Goal: Task Accomplishment & Management: Use online tool/utility

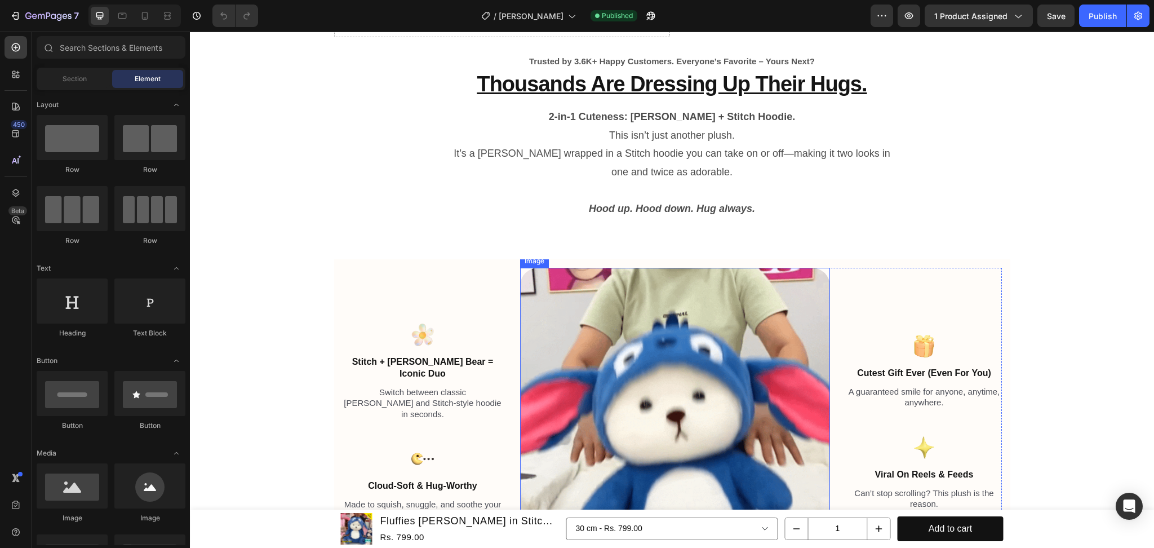
scroll to position [150, 0]
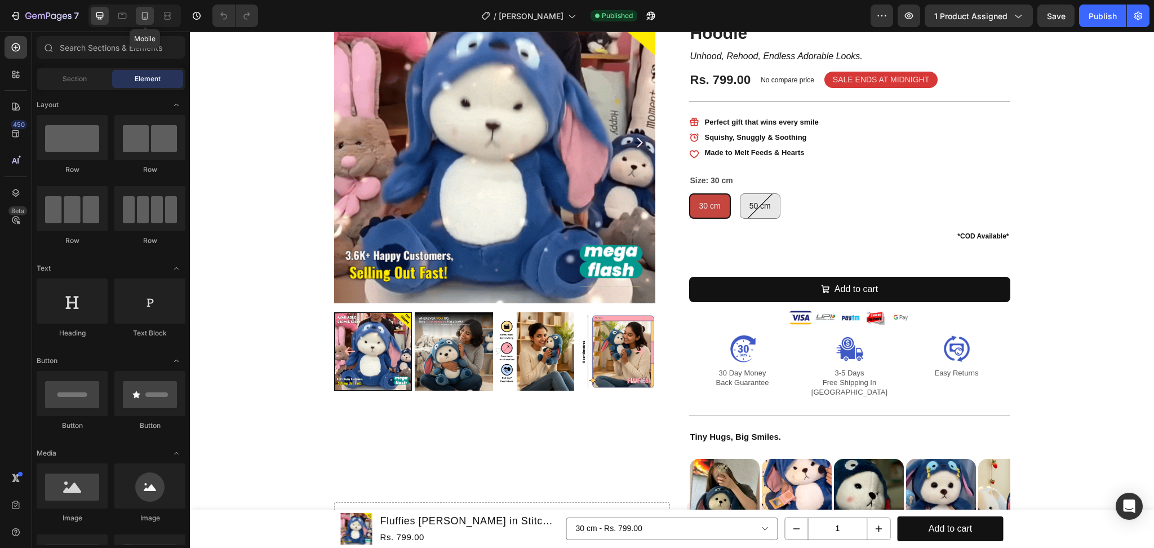
click at [145, 13] on icon at bounding box center [144, 15] width 11 height 11
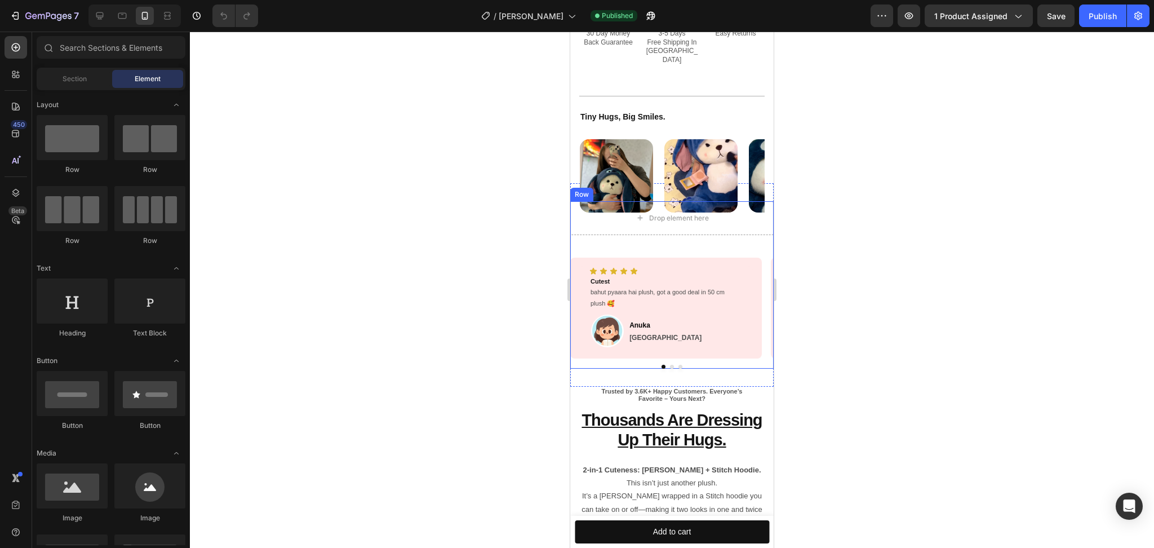
scroll to position [742, 0]
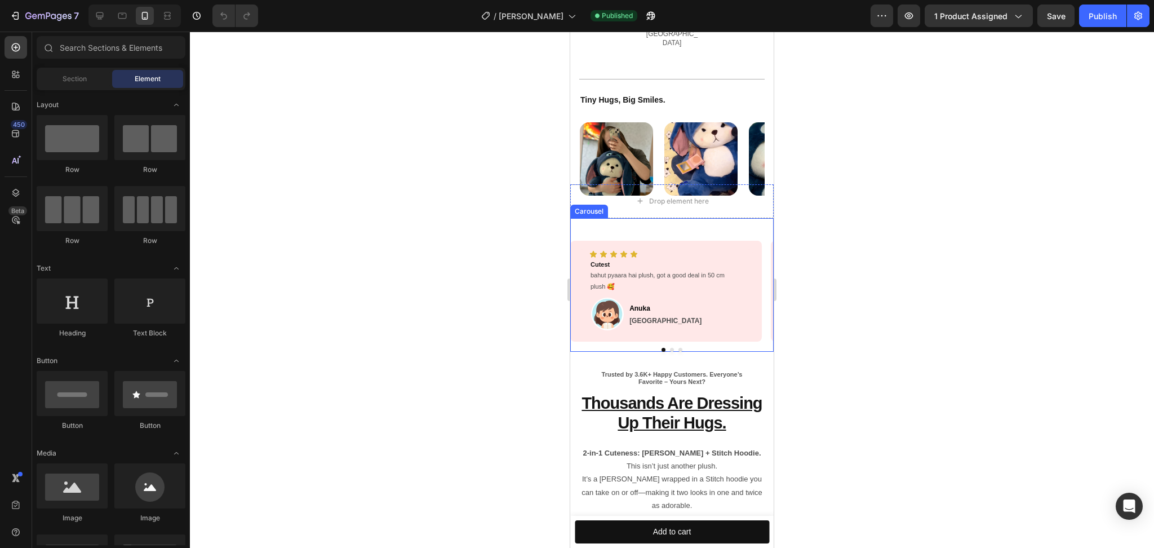
drag, startPoint x: 673, startPoint y: 328, endPoint x: 645, endPoint y: 319, distance: 29.6
click at [678, 348] on button "Dot" at bounding box center [680, 350] width 4 height 4
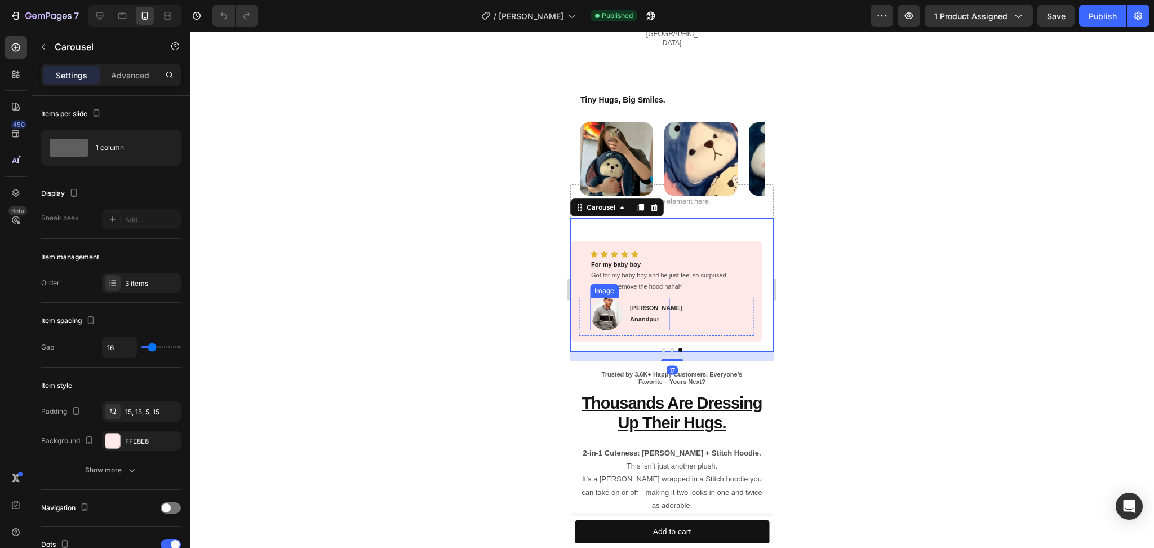
click at [603, 298] on img at bounding box center [606, 314] width 33 height 33
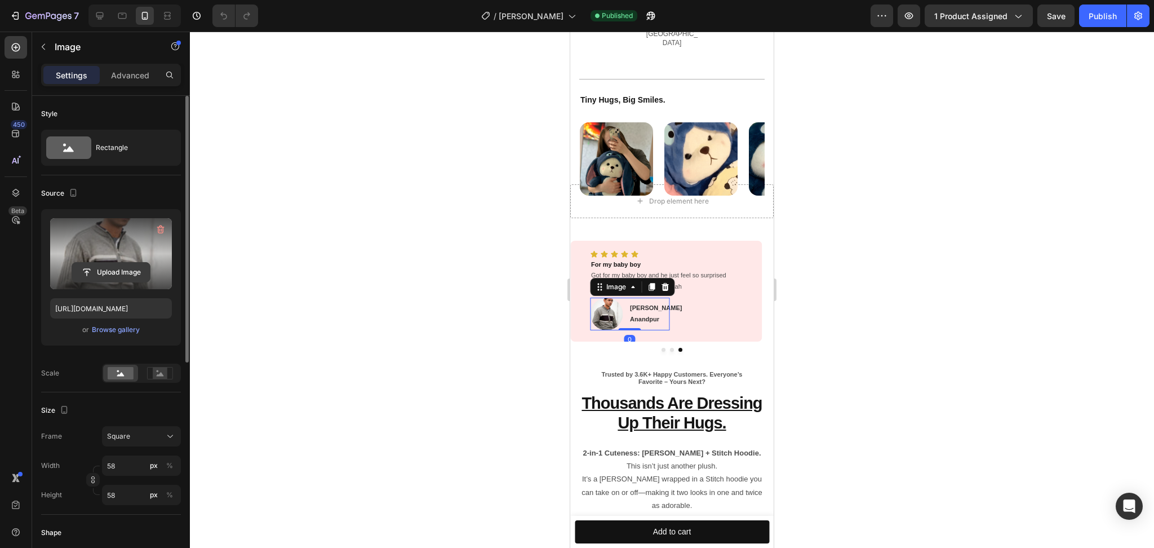
click at [114, 272] on input "file" at bounding box center [111, 272] width 78 height 19
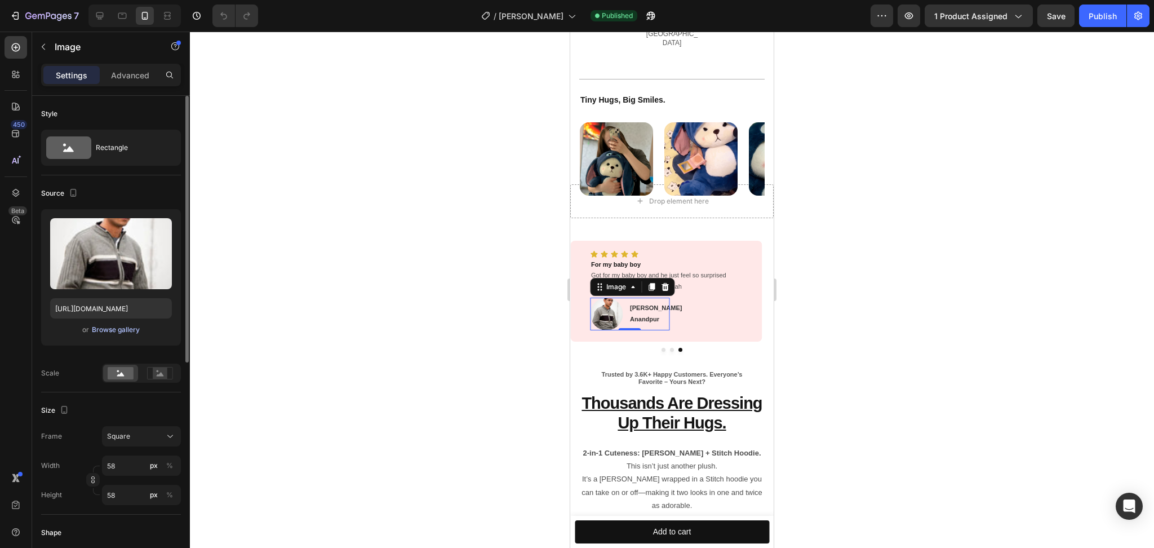
click at [126, 334] on div "Browse gallery" at bounding box center [116, 330] width 48 height 10
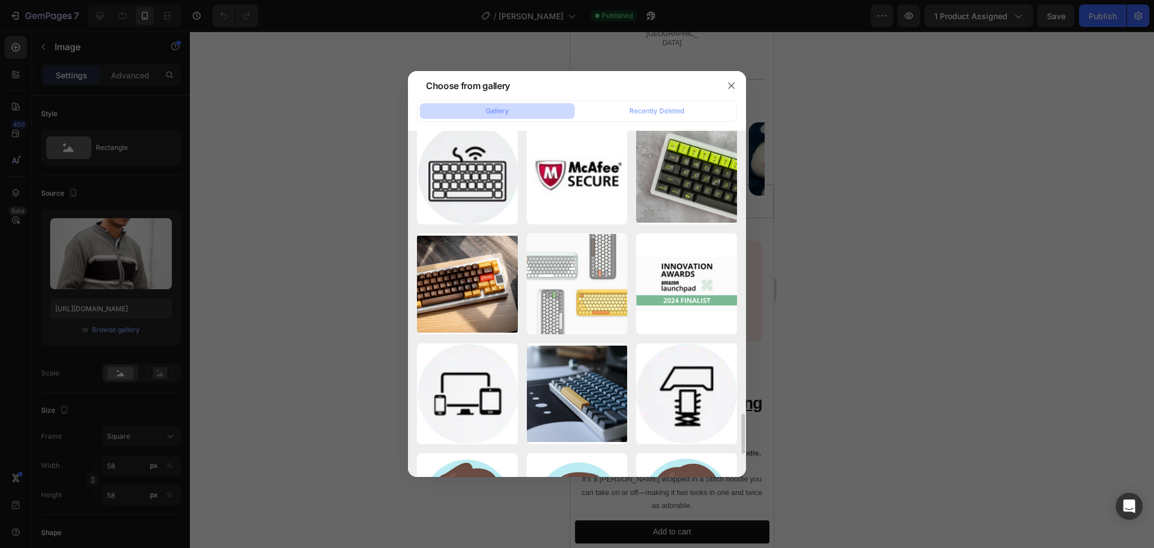
scroll to position [2625, 0]
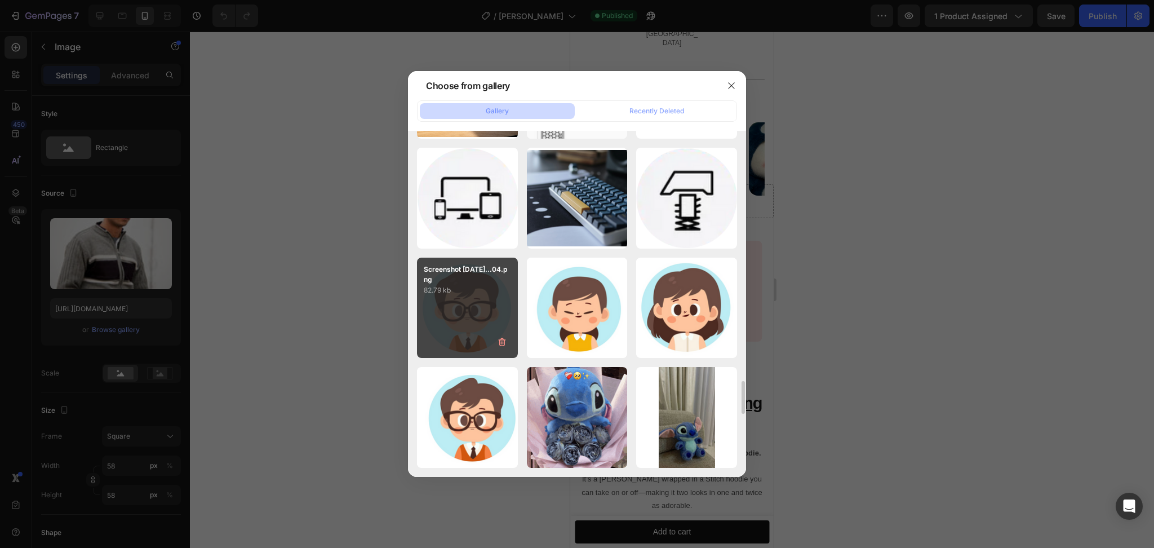
click at [487, 305] on div "Screenshot [DATE]...04.png 82.79 kb" at bounding box center [467, 308] width 101 height 101
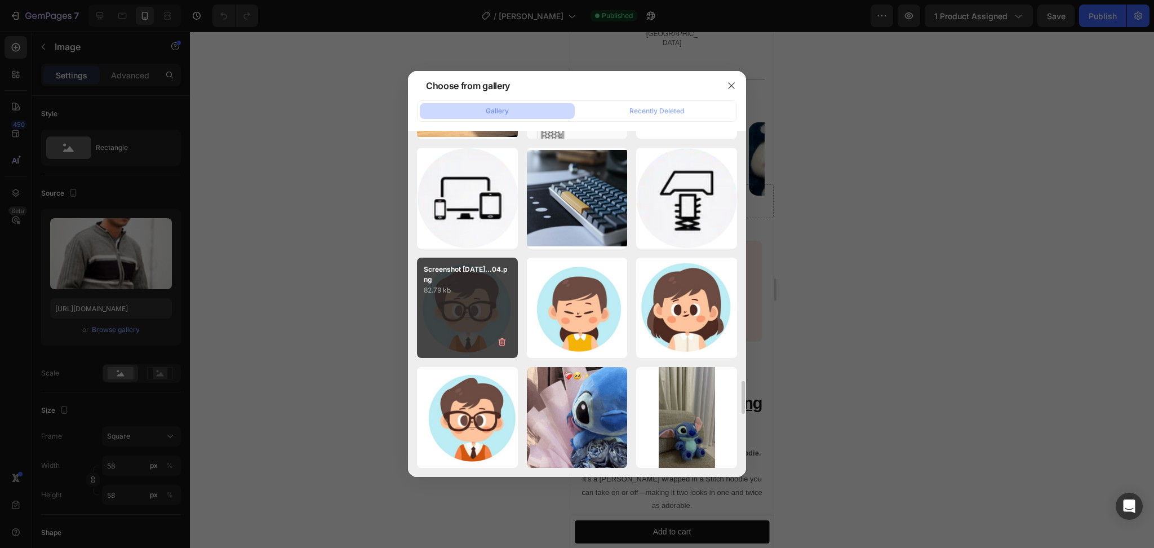
type input "[URL][DOMAIN_NAME]"
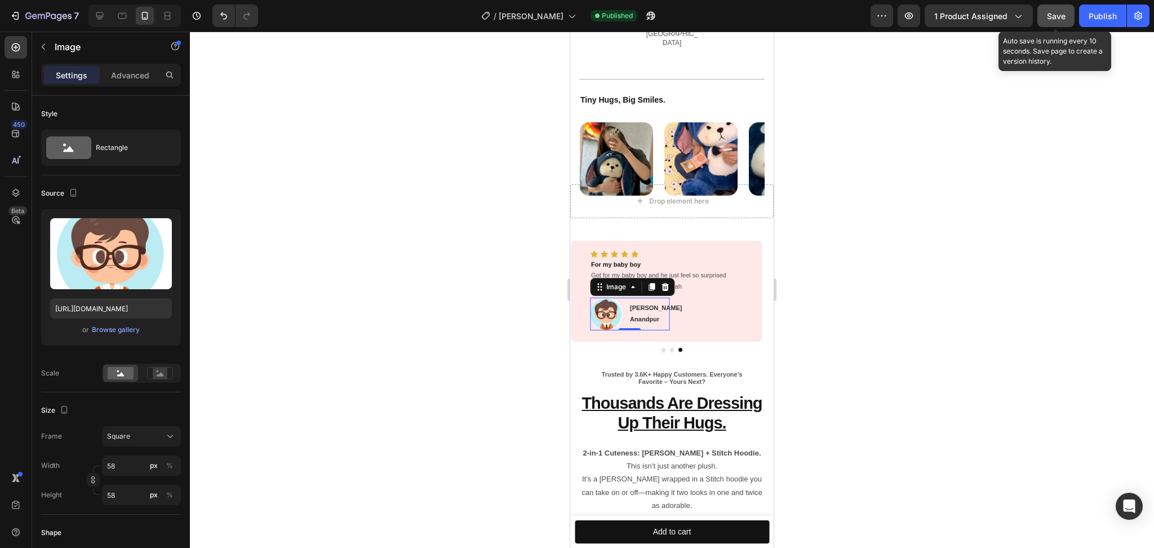
click at [1063, 14] on span "Save" at bounding box center [1056, 16] width 19 height 10
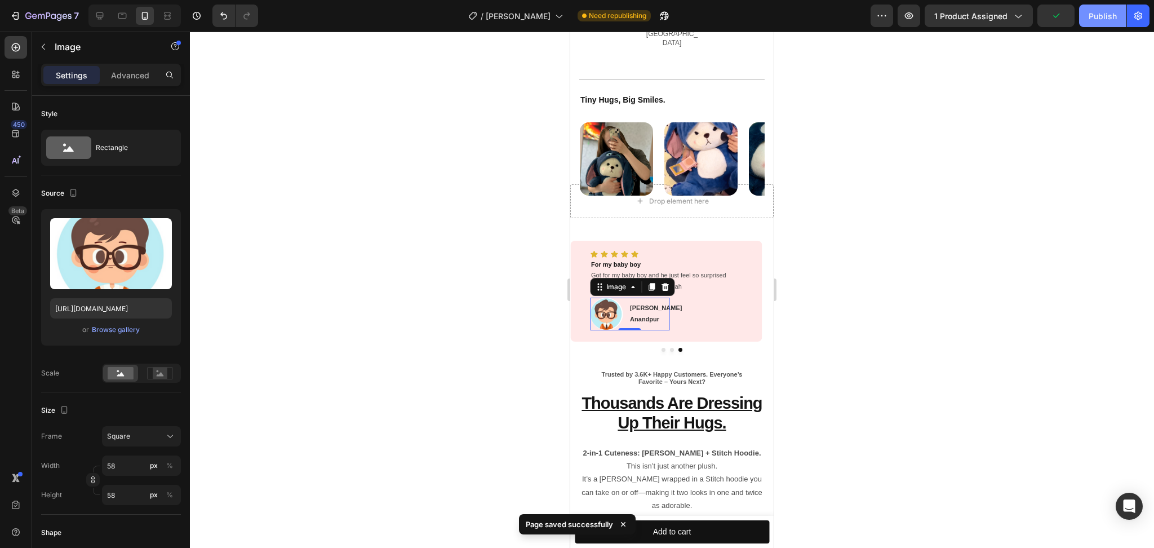
click at [1102, 12] on div "Publish" at bounding box center [1103, 16] width 28 height 12
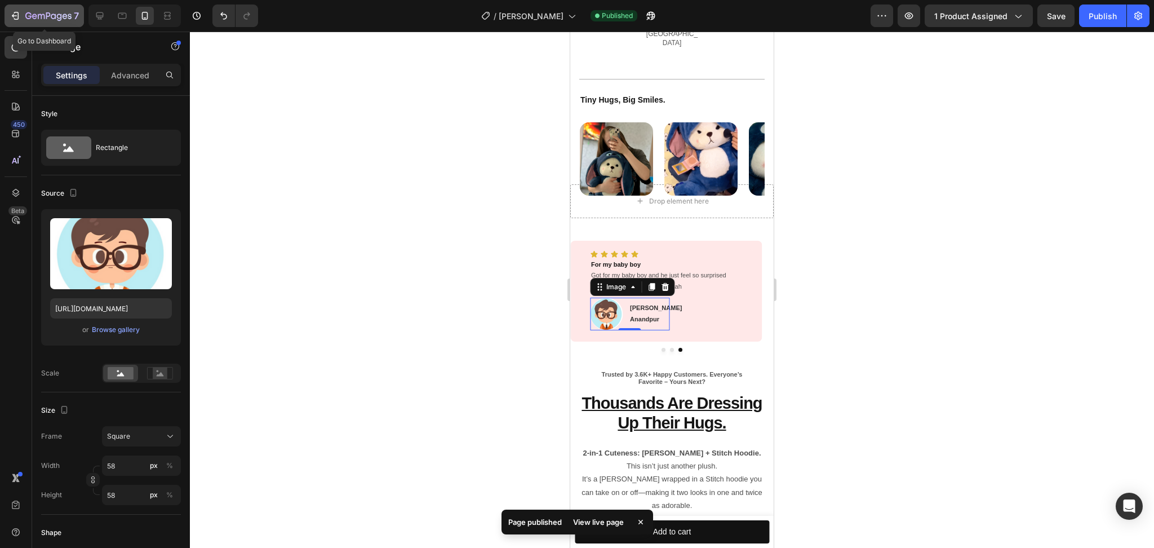
click at [12, 9] on div "7" at bounding box center [44, 16] width 69 height 14
